Goal: Information Seeking & Learning: Learn about a topic

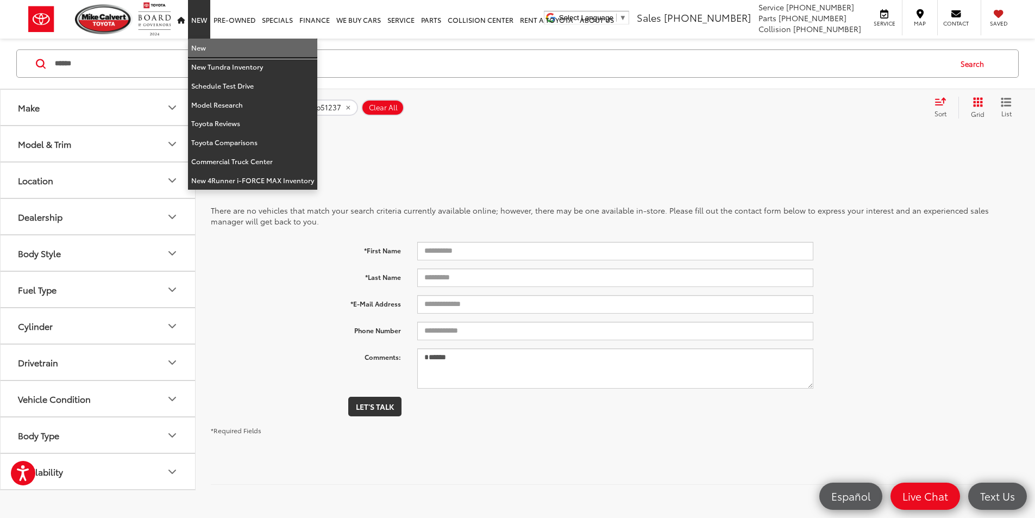
click at [206, 53] on link "New" at bounding box center [252, 48] width 129 height 19
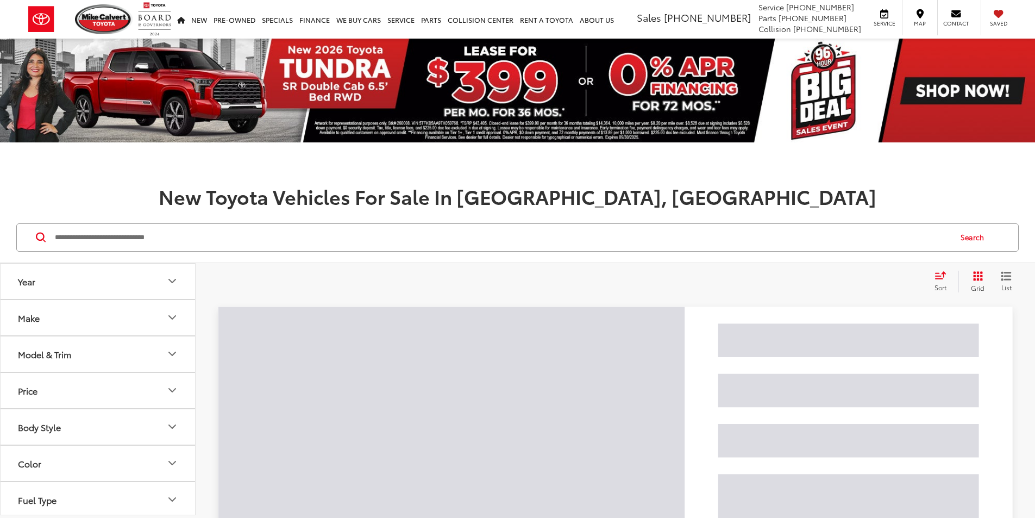
click at [286, 237] on input "Search by Make, Model, or Keyword" at bounding box center [502, 237] width 896 height 26
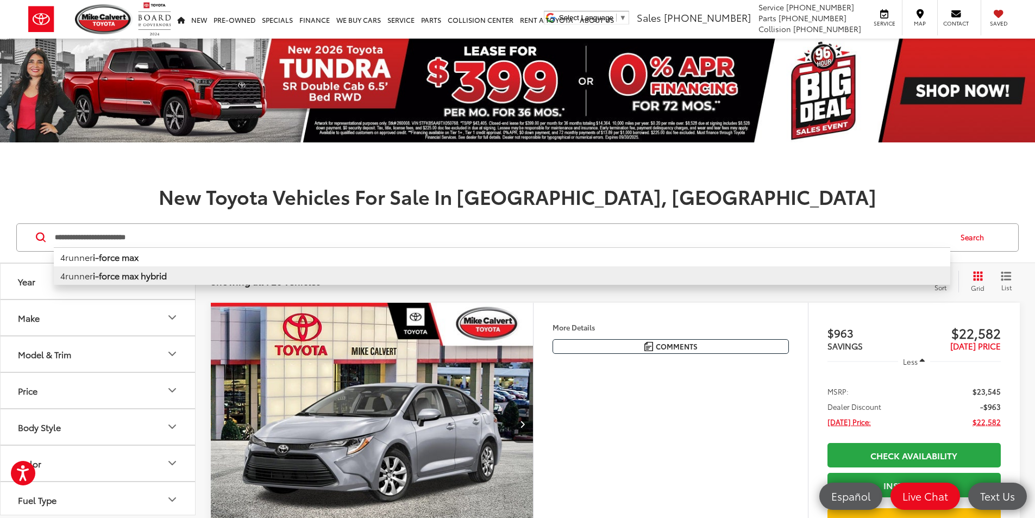
type input "**********"
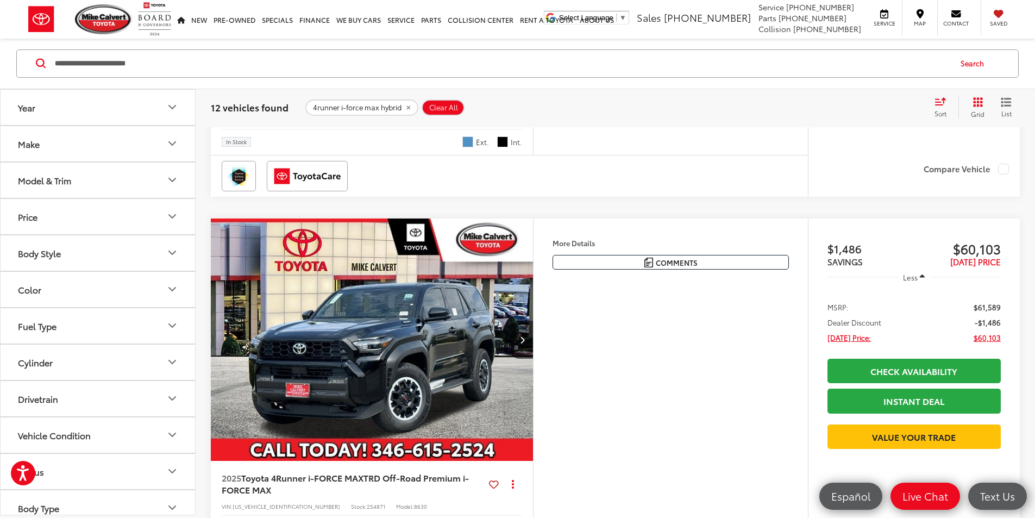
scroll to position [2390, 0]
